Goal: Task Accomplishment & Management: Complete application form

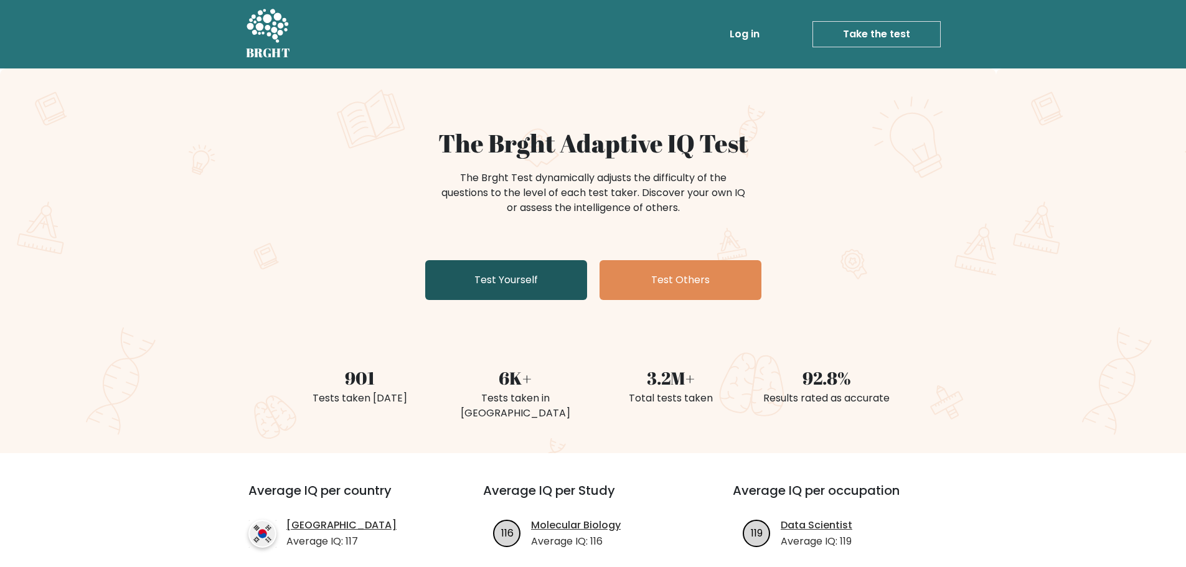
click at [535, 286] on link "Test Yourself" at bounding box center [506, 280] width 162 height 40
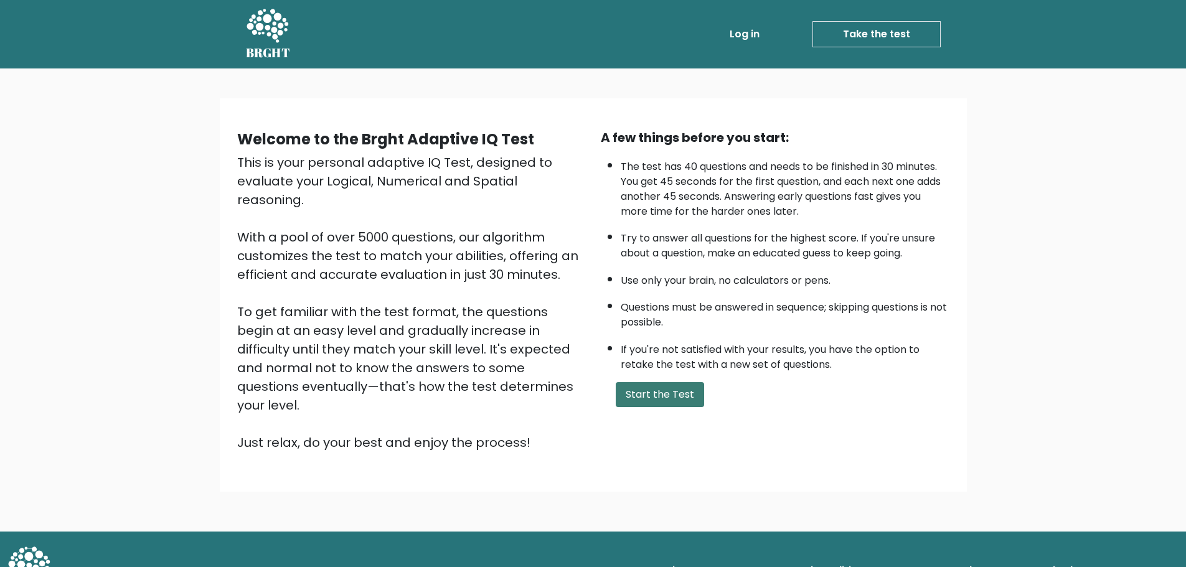
click at [659, 403] on button "Start the Test" at bounding box center [660, 394] width 88 height 25
drag, startPoint x: 413, startPoint y: 1, endPoint x: 471, endPoint y: 21, distance: 61.8
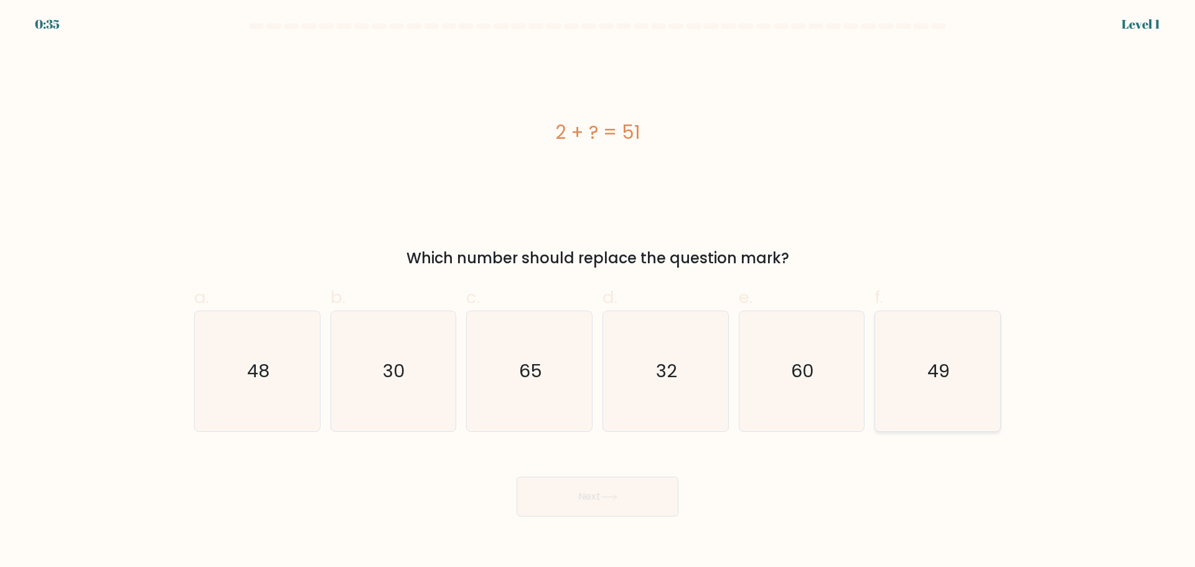
click at [959, 382] on icon "49" at bounding box center [938, 371] width 120 height 120
click at [598, 292] on input "f. 49" at bounding box center [598, 288] width 1 height 8
radio input "true"
click at [573, 503] on button "Next" at bounding box center [598, 497] width 162 height 40
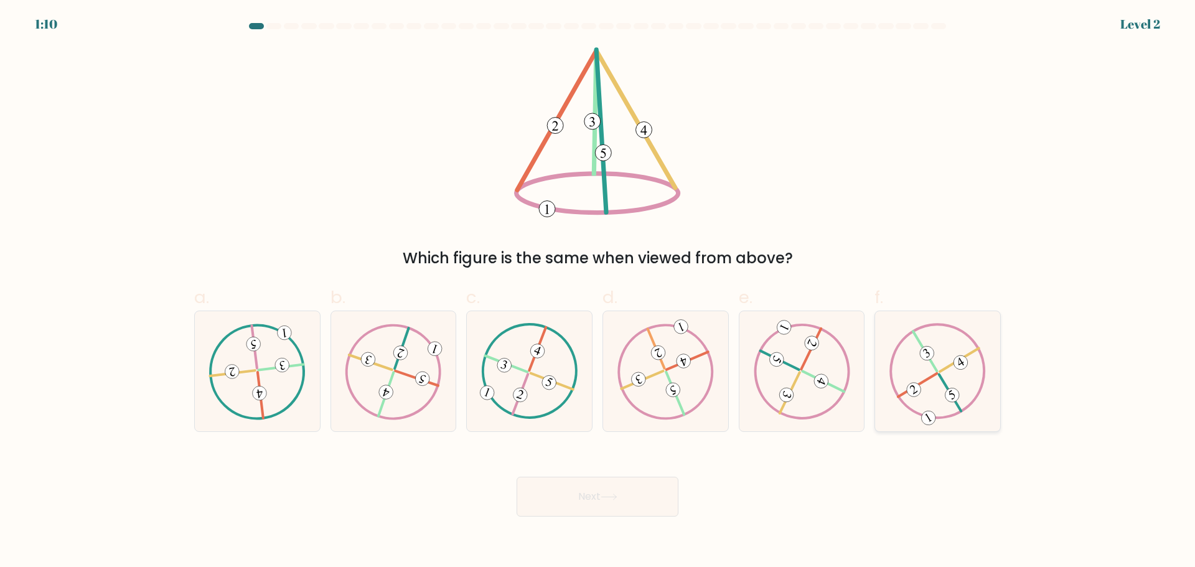
click at [943, 387] on icon at bounding box center [938, 371] width 97 height 96
click at [598, 292] on input "f." at bounding box center [598, 288] width 1 height 8
radio input "true"
click at [631, 478] on button "Next" at bounding box center [598, 497] width 162 height 40
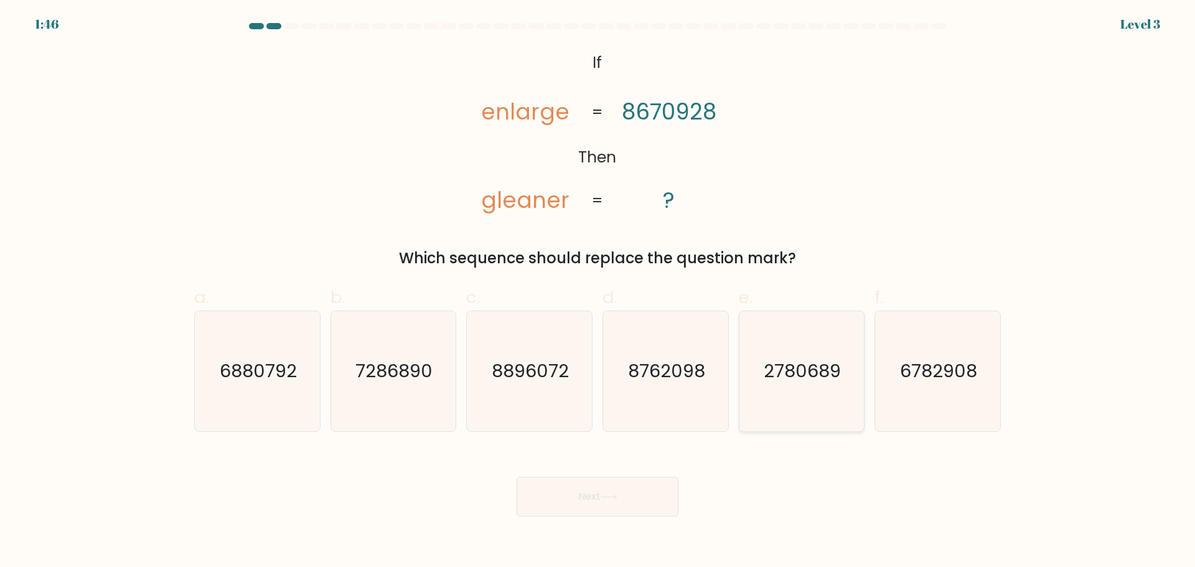
click at [830, 392] on icon "2780689" at bounding box center [801, 371] width 120 height 120
click at [598, 292] on input "e. 2780689" at bounding box center [598, 288] width 1 height 8
radio input "true"
click at [604, 491] on button "Next" at bounding box center [598, 497] width 162 height 40
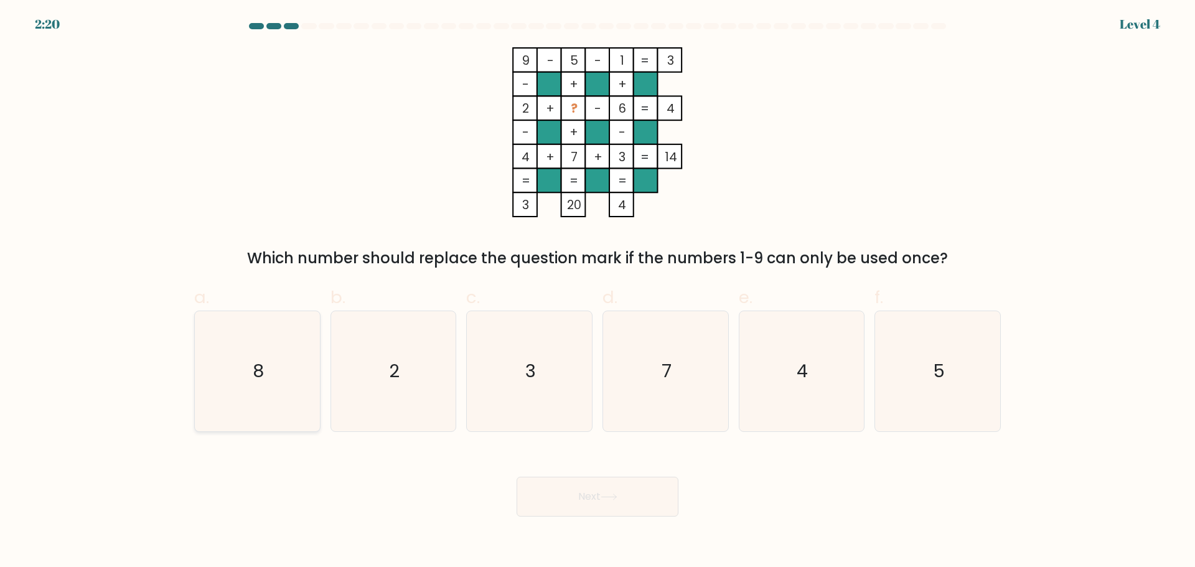
drag, startPoint x: 190, startPoint y: 361, endPoint x: 259, endPoint y: 369, distance: 69.6
click at [190, 361] on div "a. 8" at bounding box center [257, 357] width 136 height 147
click at [268, 373] on icon "8" at bounding box center [257, 371] width 120 height 120
click at [598, 292] on input "a. 8" at bounding box center [598, 288] width 1 height 8
radio input "true"
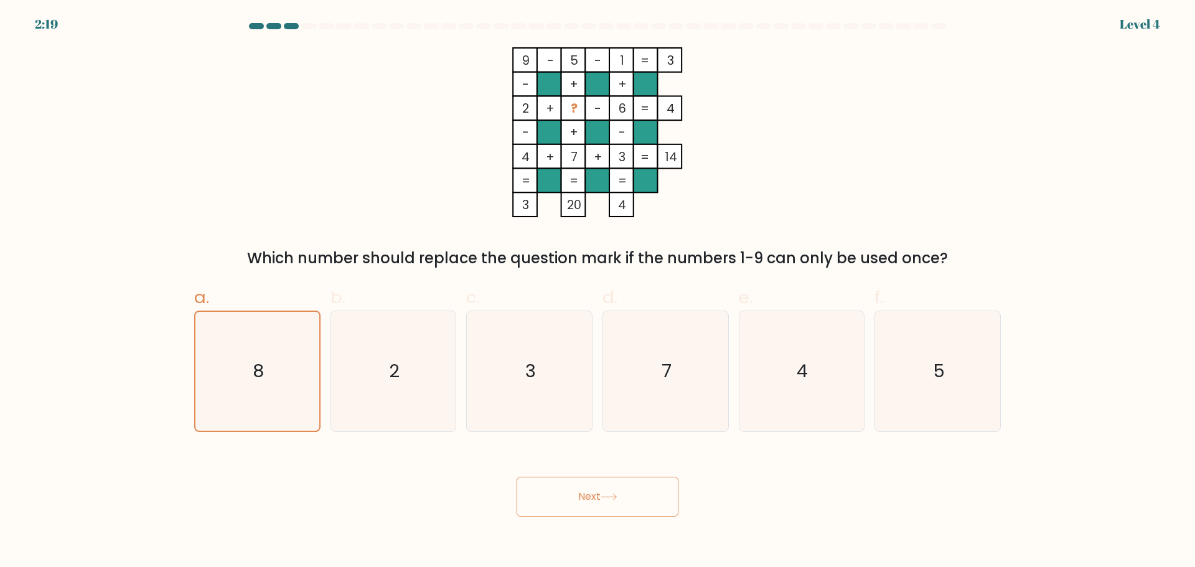
click at [642, 486] on button "Next" at bounding box center [598, 497] width 162 height 40
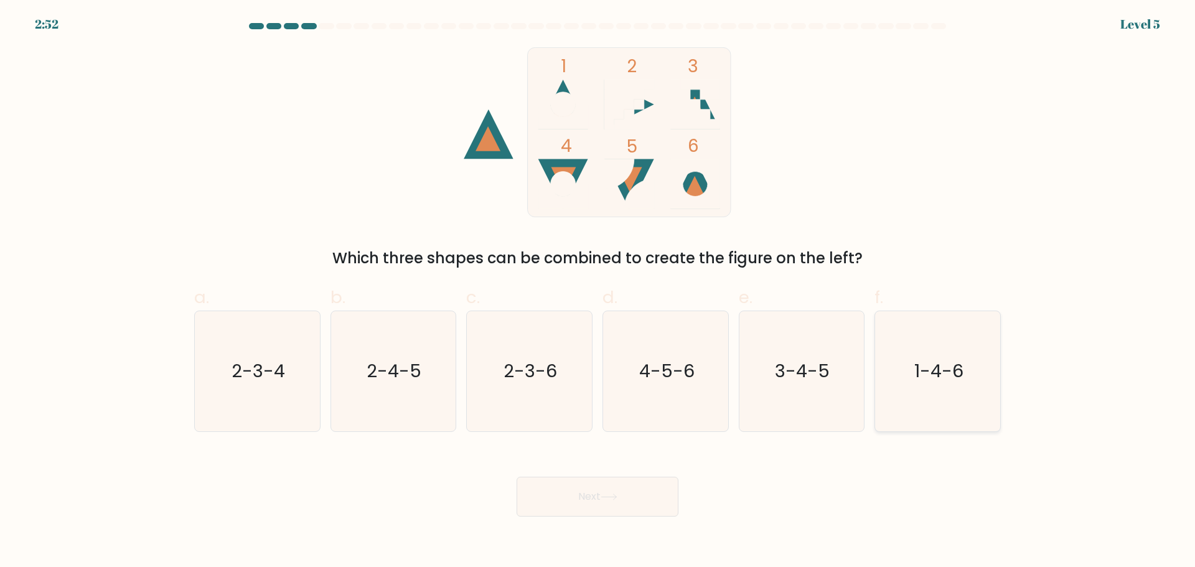
click at [944, 368] on text "1-4-6" at bounding box center [939, 371] width 49 height 25
click at [598, 292] on input "f. 1-4-6" at bounding box center [598, 288] width 1 height 8
radio input "true"
click at [574, 507] on button "Next" at bounding box center [598, 497] width 162 height 40
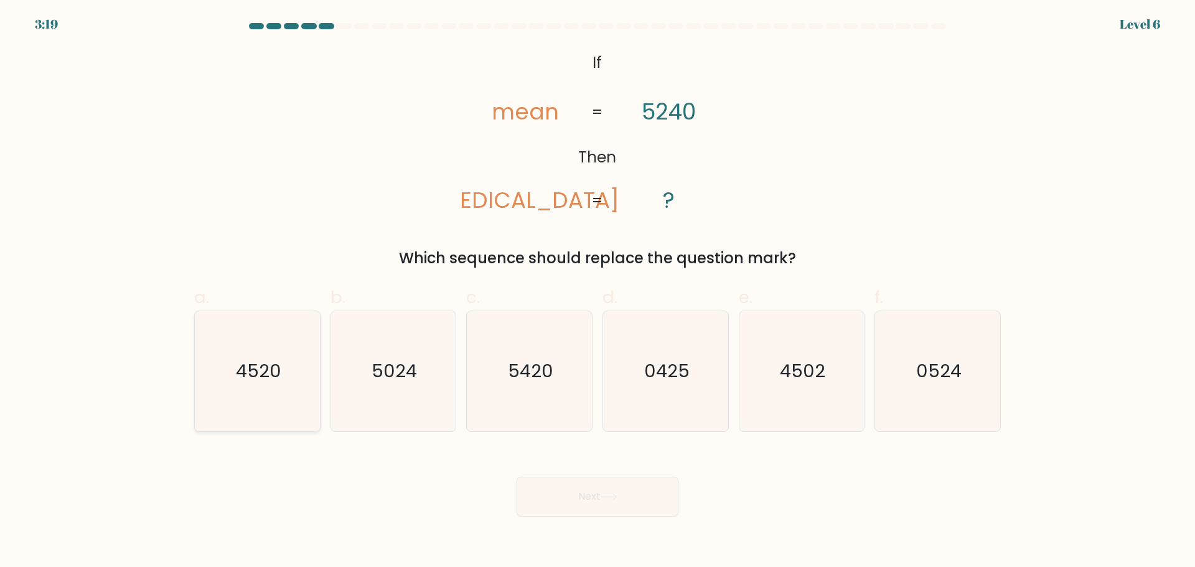
click at [268, 393] on icon "4520" at bounding box center [257, 371] width 120 height 120
click at [598, 292] on input "a. 4520" at bounding box center [598, 288] width 1 height 8
radio input "true"
click at [614, 502] on button "Next" at bounding box center [598, 497] width 162 height 40
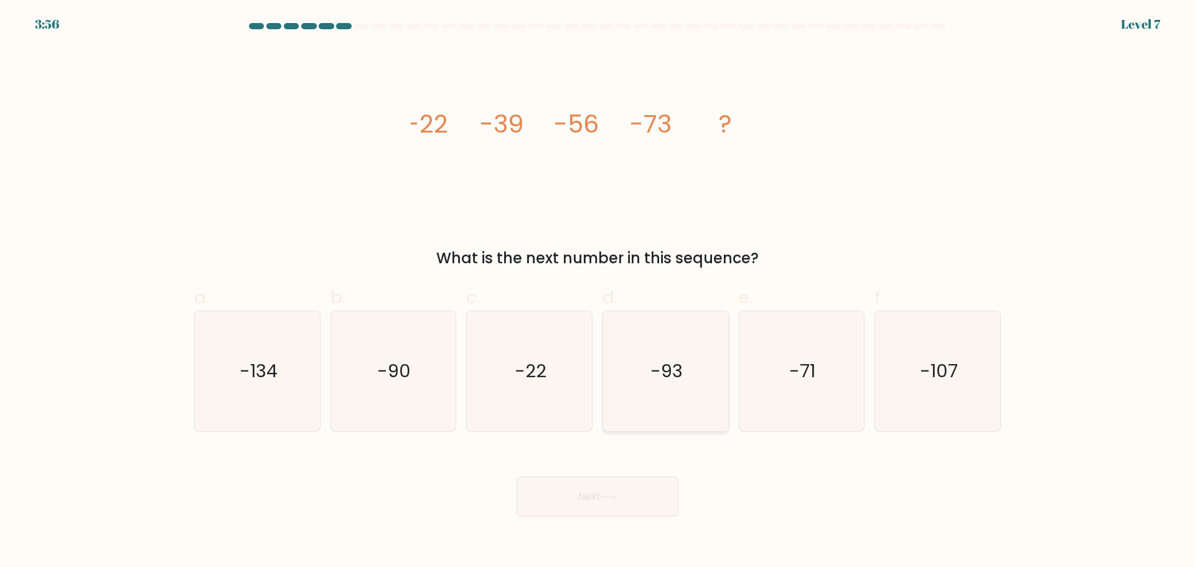
click at [677, 405] on icon "-93" at bounding box center [666, 371] width 120 height 120
click at [598, 292] on input "d. -93" at bounding box center [598, 288] width 1 height 8
radio input "true"
click at [641, 494] on button "Next" at bounding box center [598, 497] width 162 height 40
